Goal: Task Accomplishment & Management: Manage account settings

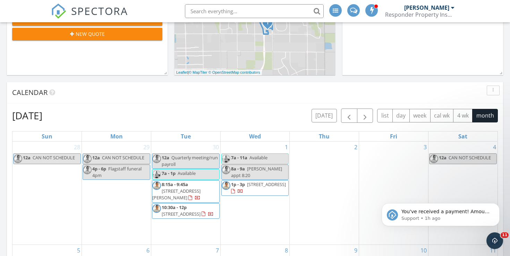
scroll to position [224, 0]
click at [352, 115] on span "button" at bounding box center [349, 115] width 8 height 8
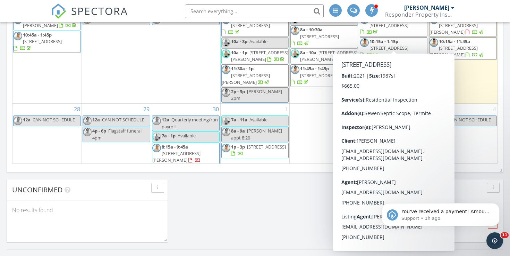
scroll to position [48, 0]
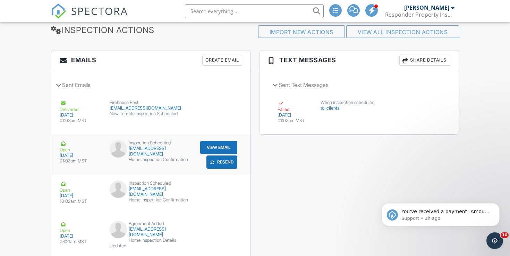
scroll to position [774, 0]
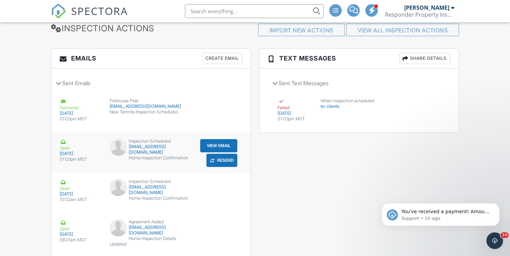
click at [215, 160] on div "submit" at bounding box center [212, 160] width 7 height 7
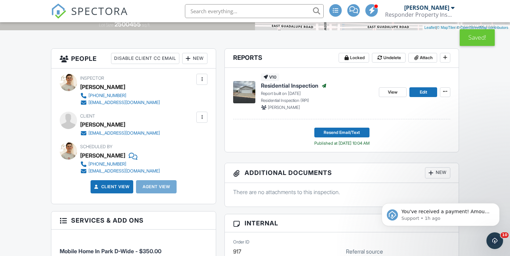
click at [200, 117] on div at bounding box center [202, 117] width 7 height 7
click at [176, 113] on div "Client Stephanie Wells stephaniewells33@yahoo.com" at bounding box center [136, 123] width 113 height 25
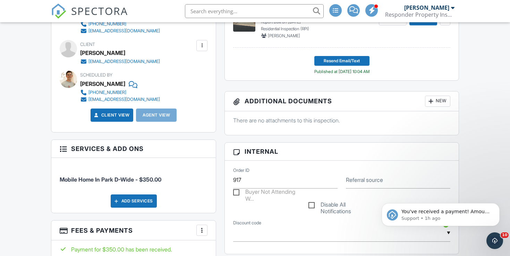
scroll to position [229, 0]
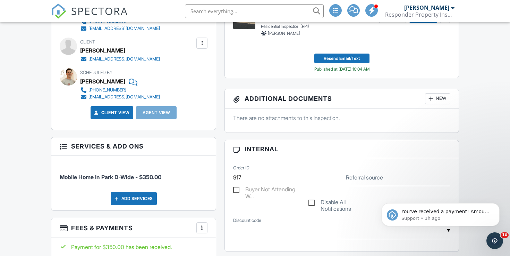
click at [209, 44] on div "Inspector Timothy Blum 480-263-3748 responderinspections@gmail.com Make Invisib…" at bounding box center [133, 61] width 165 height 135
click at [201, 44] on div at bounding box center [202, 43] width 7 height 7
click at [194, 62] on li "Edit" at bounding box center [191, 64] width 26 height 17
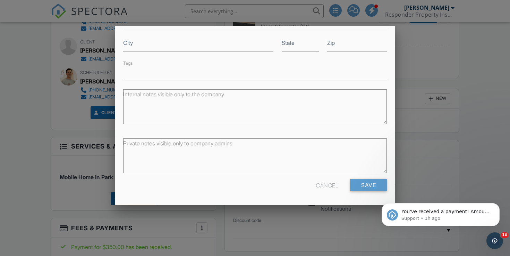
scroll to position [167, 0]
type input "6022956087"
click at [365, 193] on div "Cancel Save" at bounding box center [255, 188] width 273 height 18
click at [362, 187] on input "Save" at bounding box center [368, 185] width 37 height 13
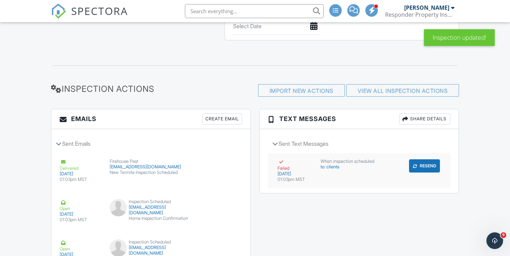
click at [430, 167] on button "Resend" at bounding box center [424, 165] width 31 height 13
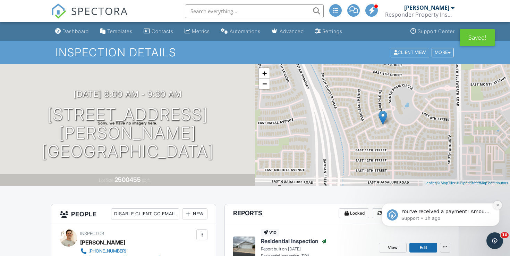
click at [497, 209] on button "Dismiss notification" at bounding box center [497, 204] width 9 height 9
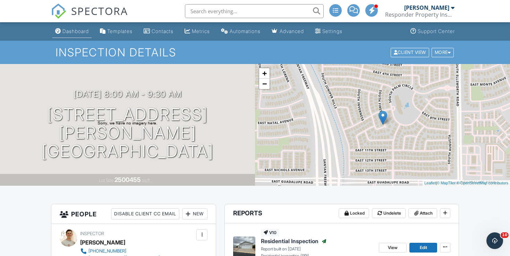
click at [80, 32] on div "Dashboard" at bounding box center [76, 31] width 26 height 6
click at [69, 27] on link "Dashboard" at bounding box center [71, 31] width 39 height 13
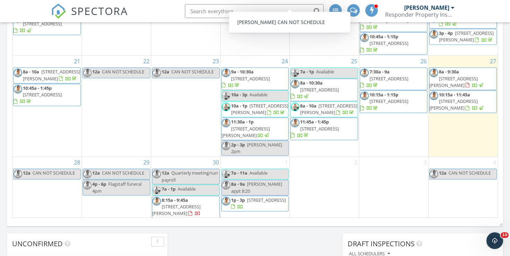
scroll to position [421, 0]
